Goal: Task Accomplishment & Management: Use online tool/utility

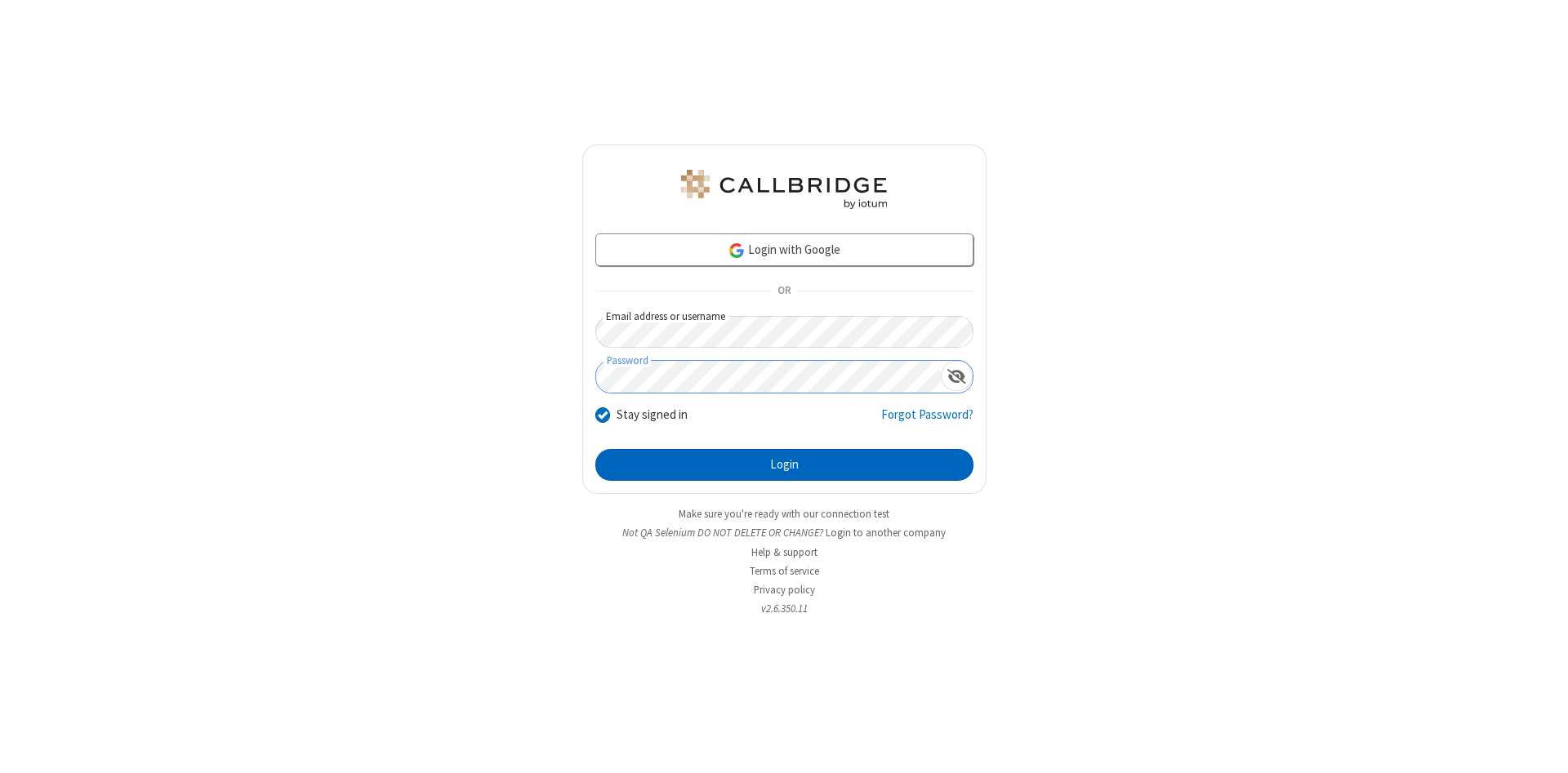
click at [784, 465] on button "Login" at bounding box center [784, 465] width 378 height 33
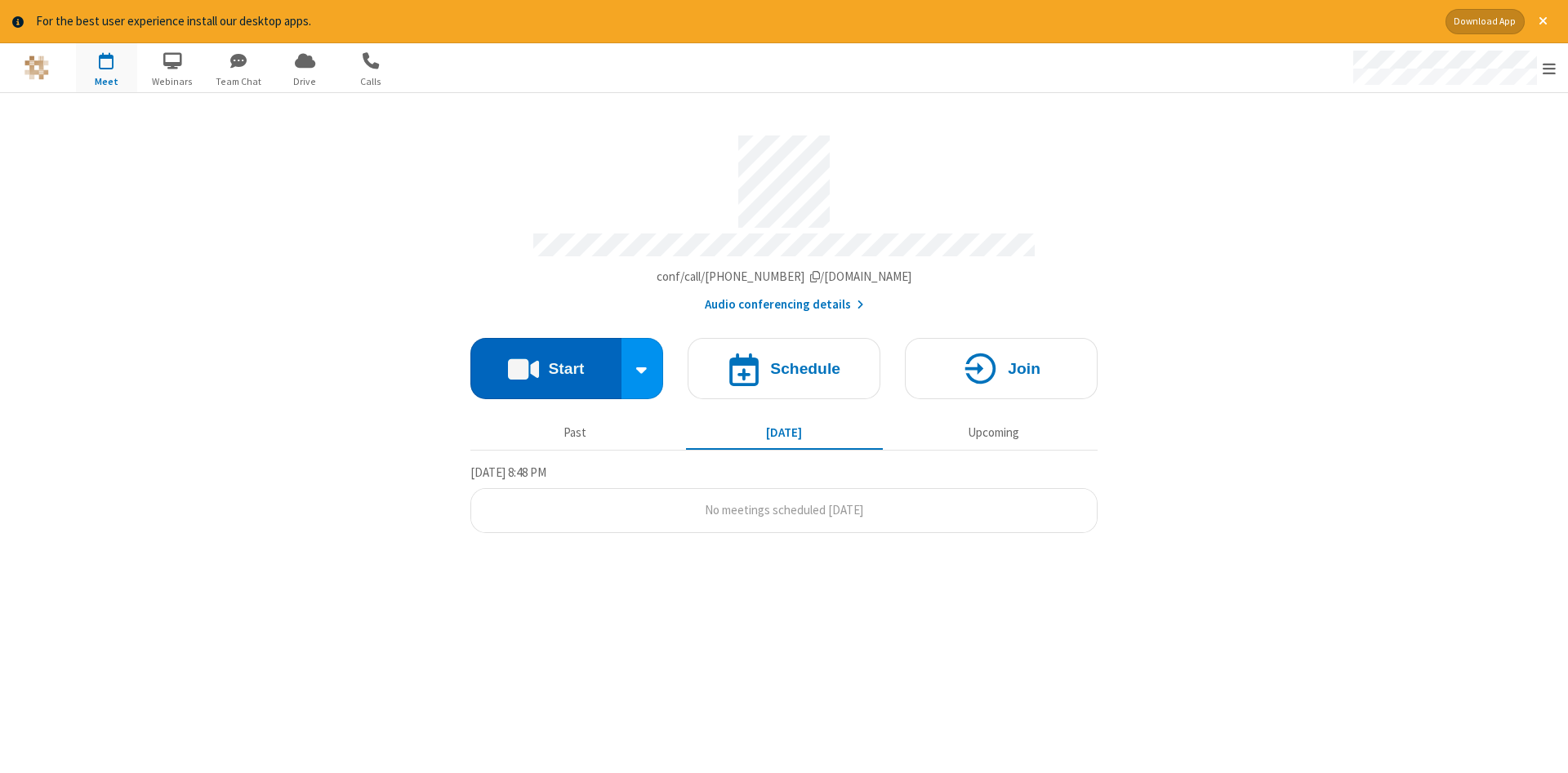
click at [545, 362] on button "Start" at bounding box center [545, 368] width 151 height 62
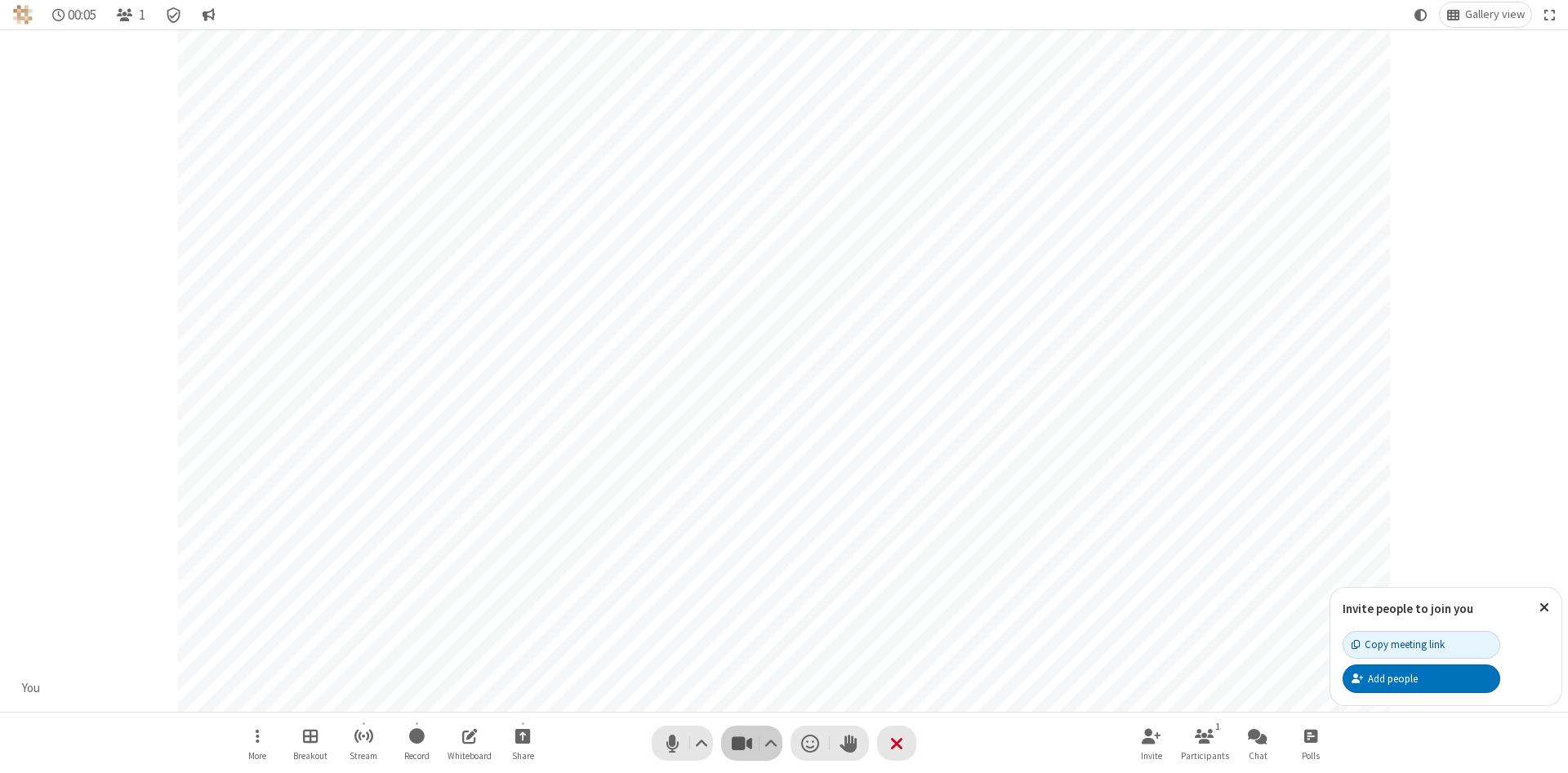
click at [741, 743] on span "Stop video (Alt+V)" at bounding box center [741, 743] width 24 height 24
click at [741, 743] on span "Start video (Alt+V)" at bounding box center [741, 743] width 24 height 24
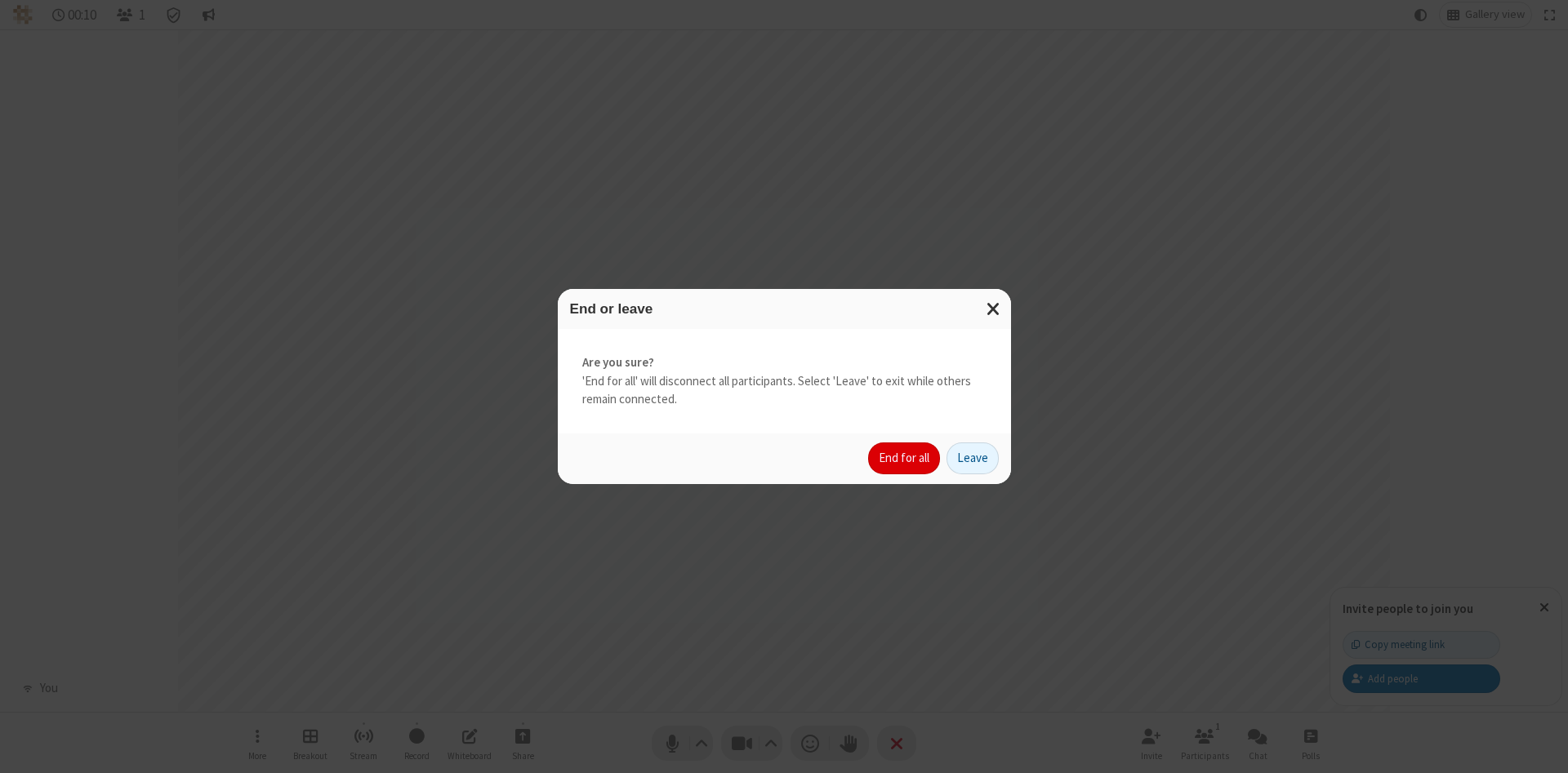
click at [905, 458] on button "End for all" at bounding box center [903, 458] width 72 height 33
